Goal: Information Seeking & Learning: Learn about a topic

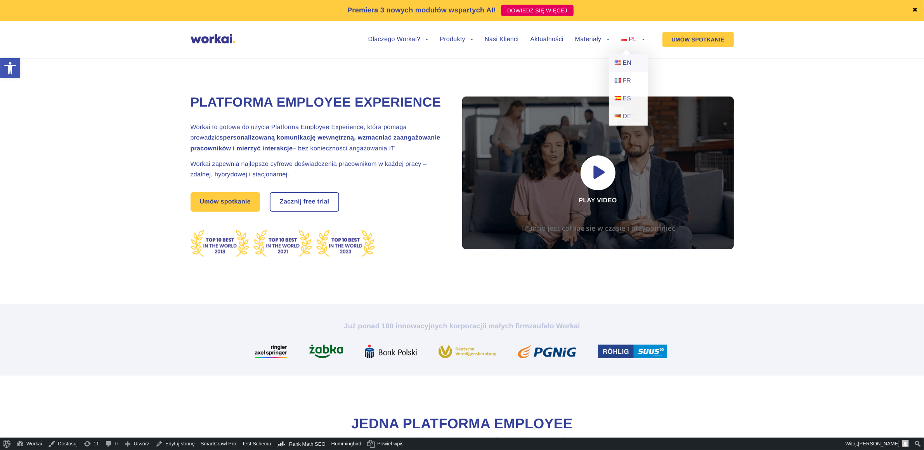
click at [626, 61] on span "EN" at bounding box center [626, 63] width 9 height 7
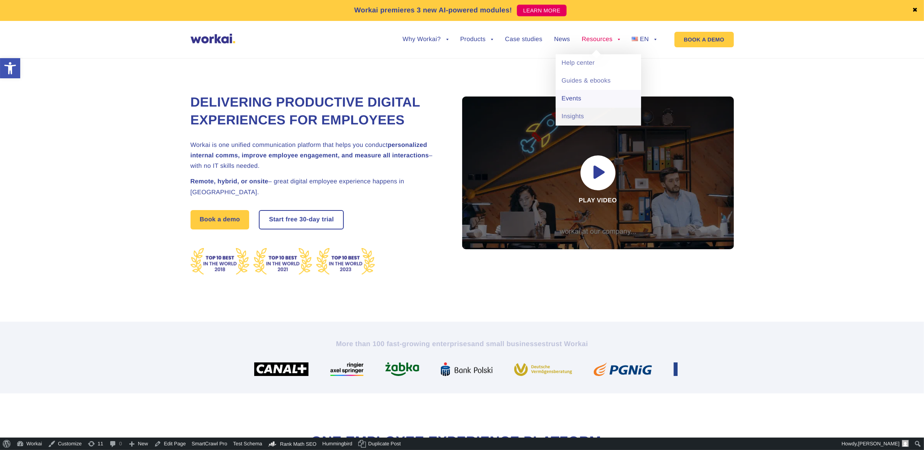
click at [566, 95] on link "Events" at bounding box center [598, 99] width 85 height 18
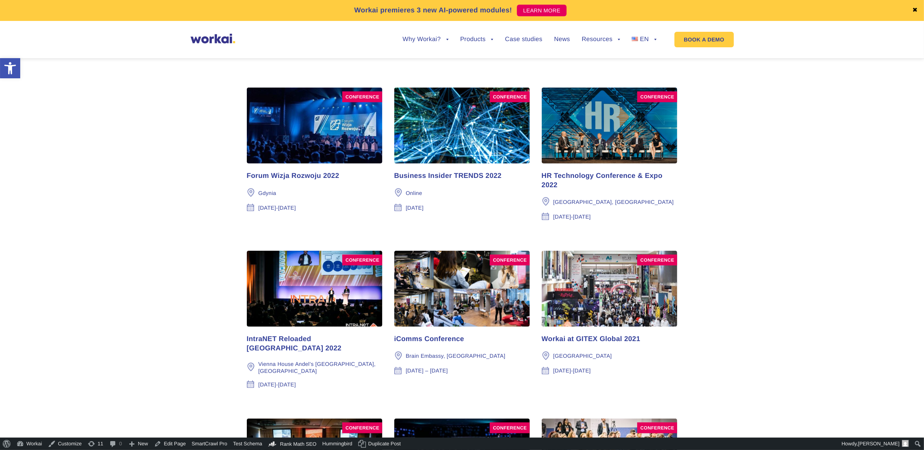
scroll to position [776, 0]
